Goal: Task Accomplishment & Management: Manage account settings

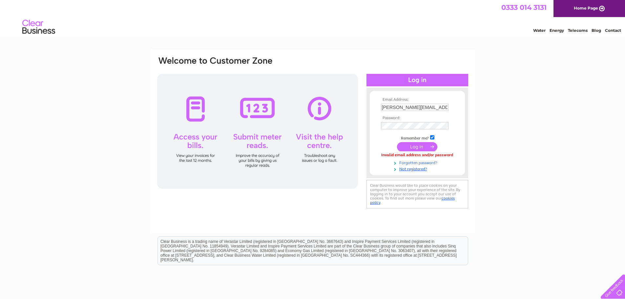
click at [415, 162] on link "Forgotten password?" at bounding box center [418, 162] width 74 height 6
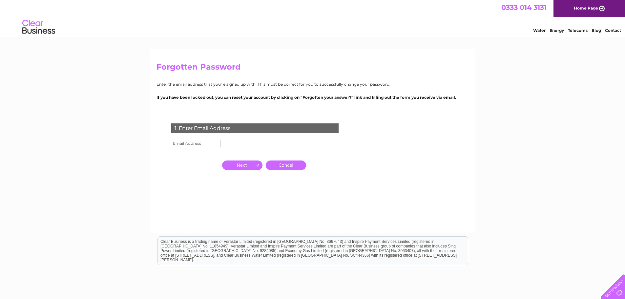
click at [265, 143] on input "text" at bounding box center [254, 143] width 68 height 7
type input "jim@toolandplantservices.co.uk"
click at [250, 167] on input "button" at bounding box center [242, 165] width 40 height 9
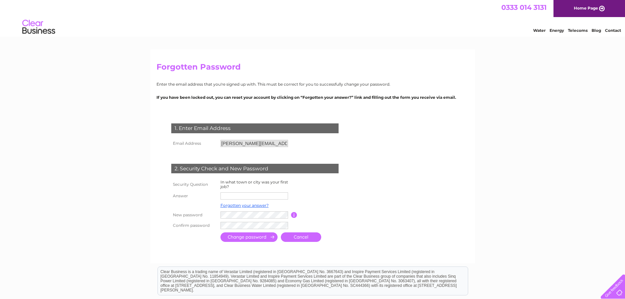
click at [229, 193] on input "text" at bounding box center [254, 195] width 68 height 7
type input "Edinburgh"
click at [236, 240] on input "submit" at bounding box center [248, 238] width 57 height 10
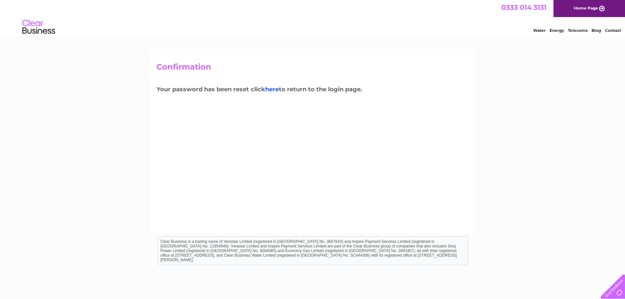
click at [274, 91] on link "here" at bounding box center [272, 89] width 14 height 7
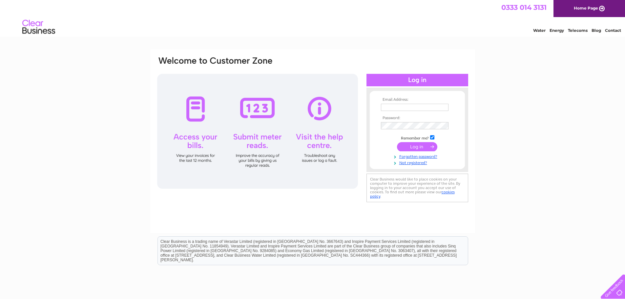
type input "jim@toolandplantservices.co.uk"
click at [322, 123] on div "Email Address: jim@toolandplantservices.co.uk Password:" at bounding box center [312, 130] width 312 height 149
click at [414, 149] on input "submit" at bounding box center [417, 147] width 40 height 9
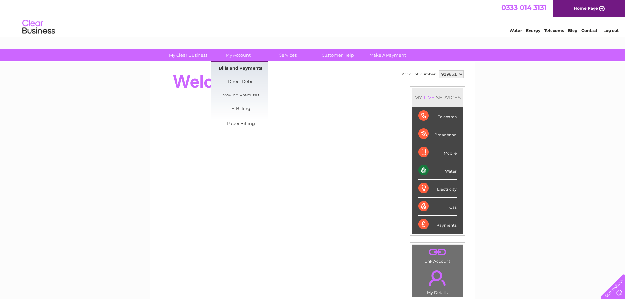
click at [233, 68] on link "Bills and Payments" at bounding box center [240, 68] width 54 height 13
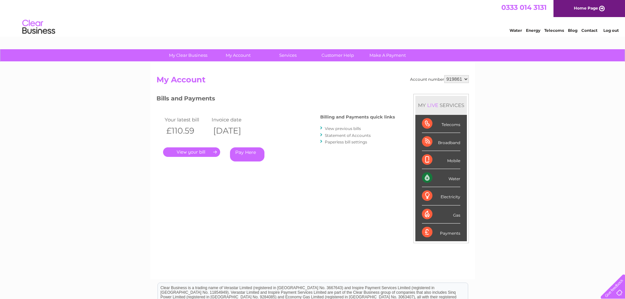
click at [186, 154] on link "." at bounding box center [191, 152] width 57 height 10
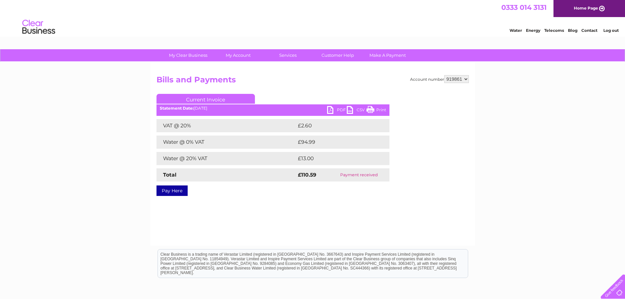
click at [332, 109] on link "PDF" at bounding box center [337, 111] width 20 height 10
